Goal: Transaction & Acquisition: Purchase product/service

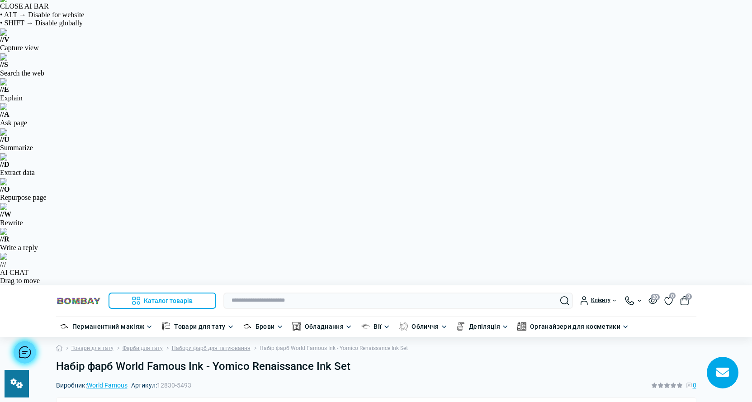
scroll to position [136, 0]
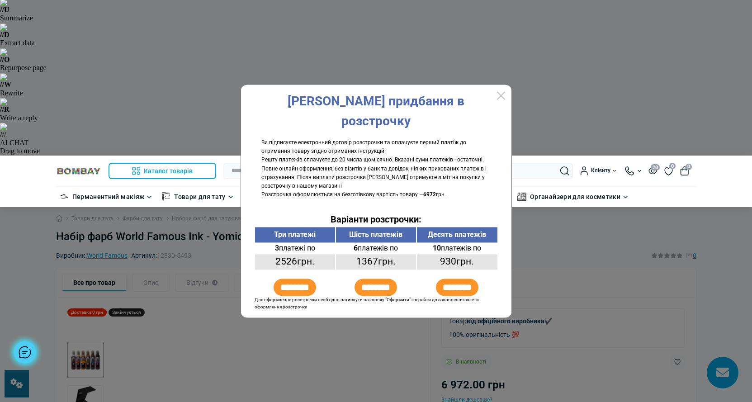
click at [555, 256] on div at bounding box center [376, 201] width 752 height 402
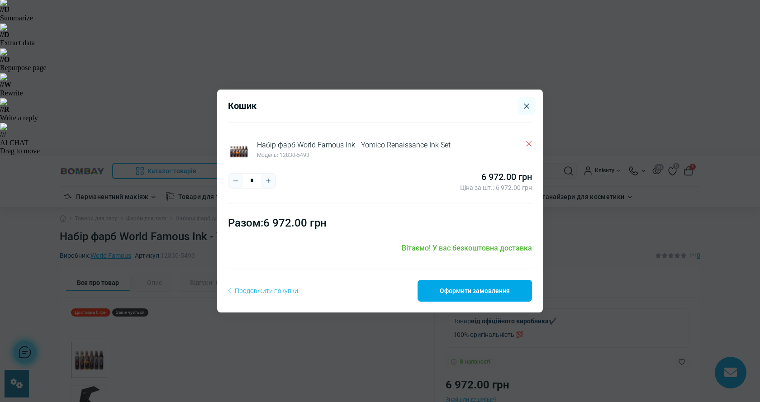
click at [529, 143] on icon "Delete" at bounding box center [528, 143] width 5 height 5
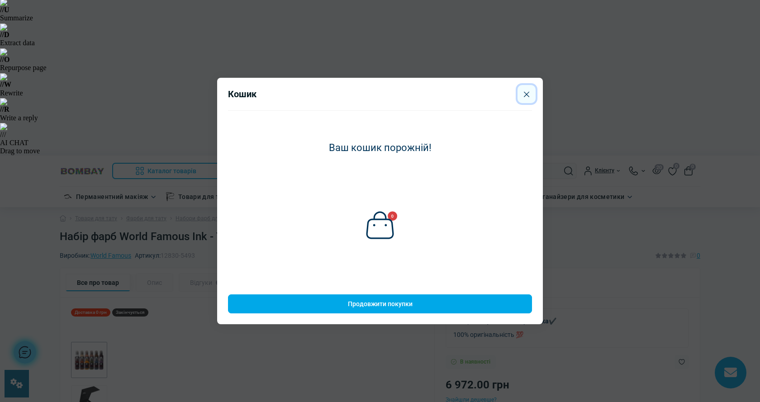
click at [528, 93] on icon "Close" at bounding box center [526, 94] width 5 height 5
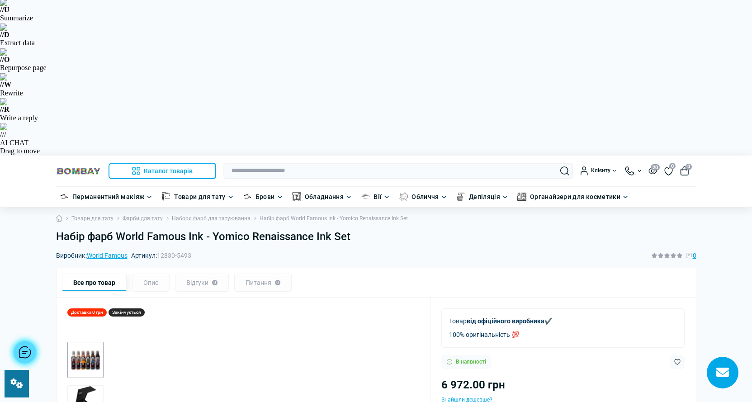
click at [526, 376] on div "6 972.00 грн" at bounding box center [562, 384] width 243 height 17
